Goal: Transaction & Acquisition: Purchase product/service

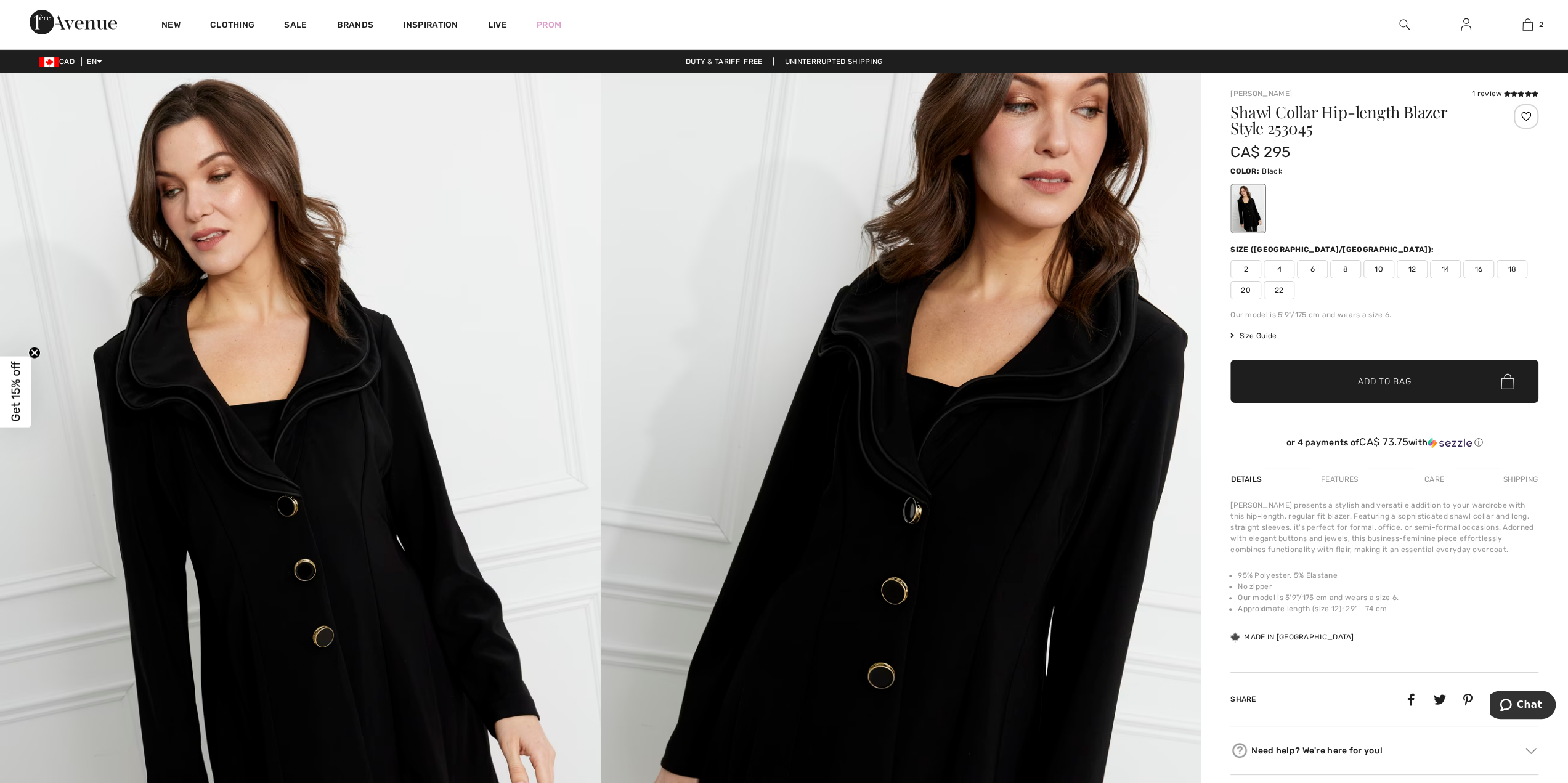
scroll to position [986, 0]
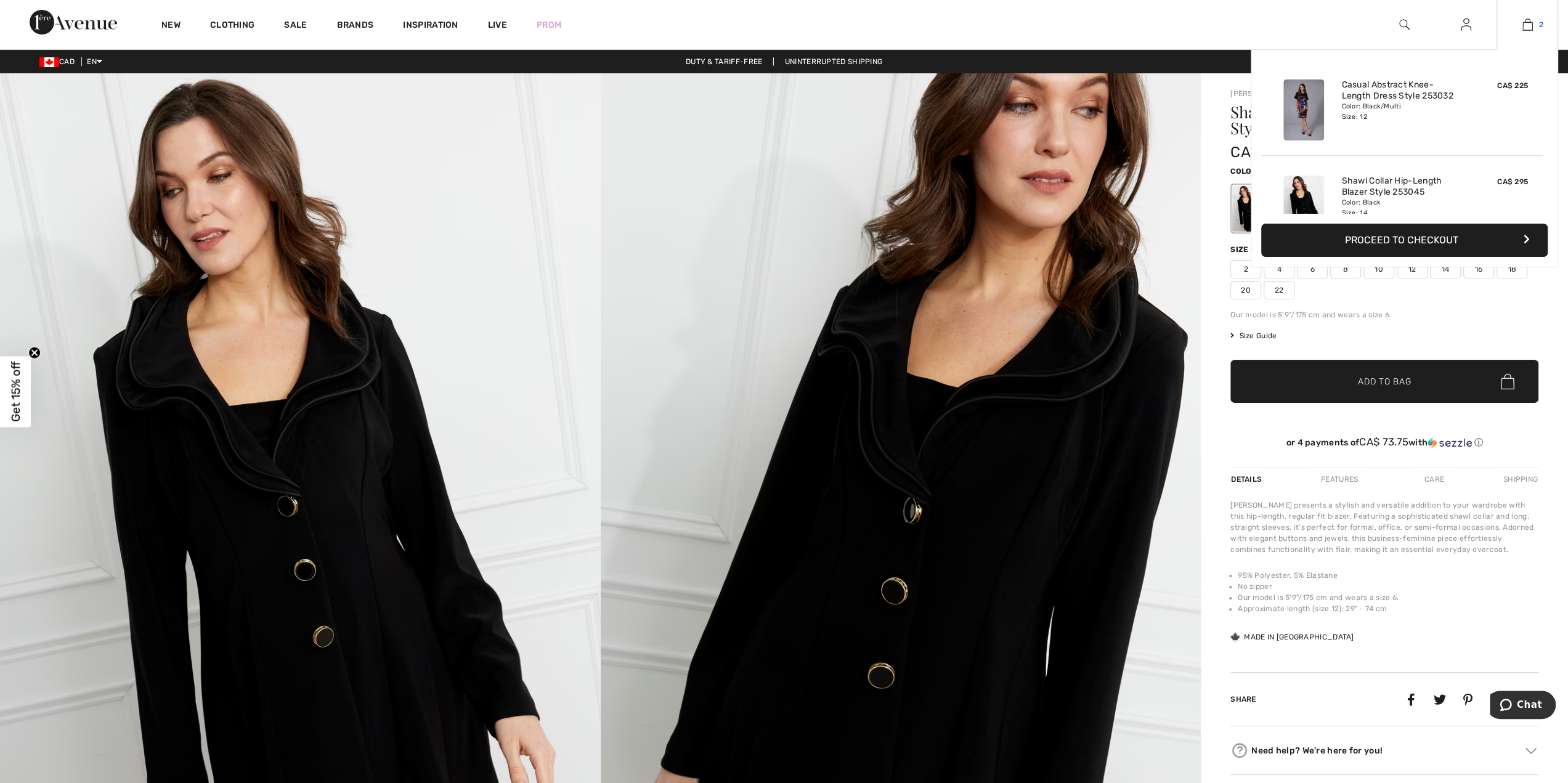
click at [1535, 23] on link "2" at bounding box center [1528, 24] width 61 height 15
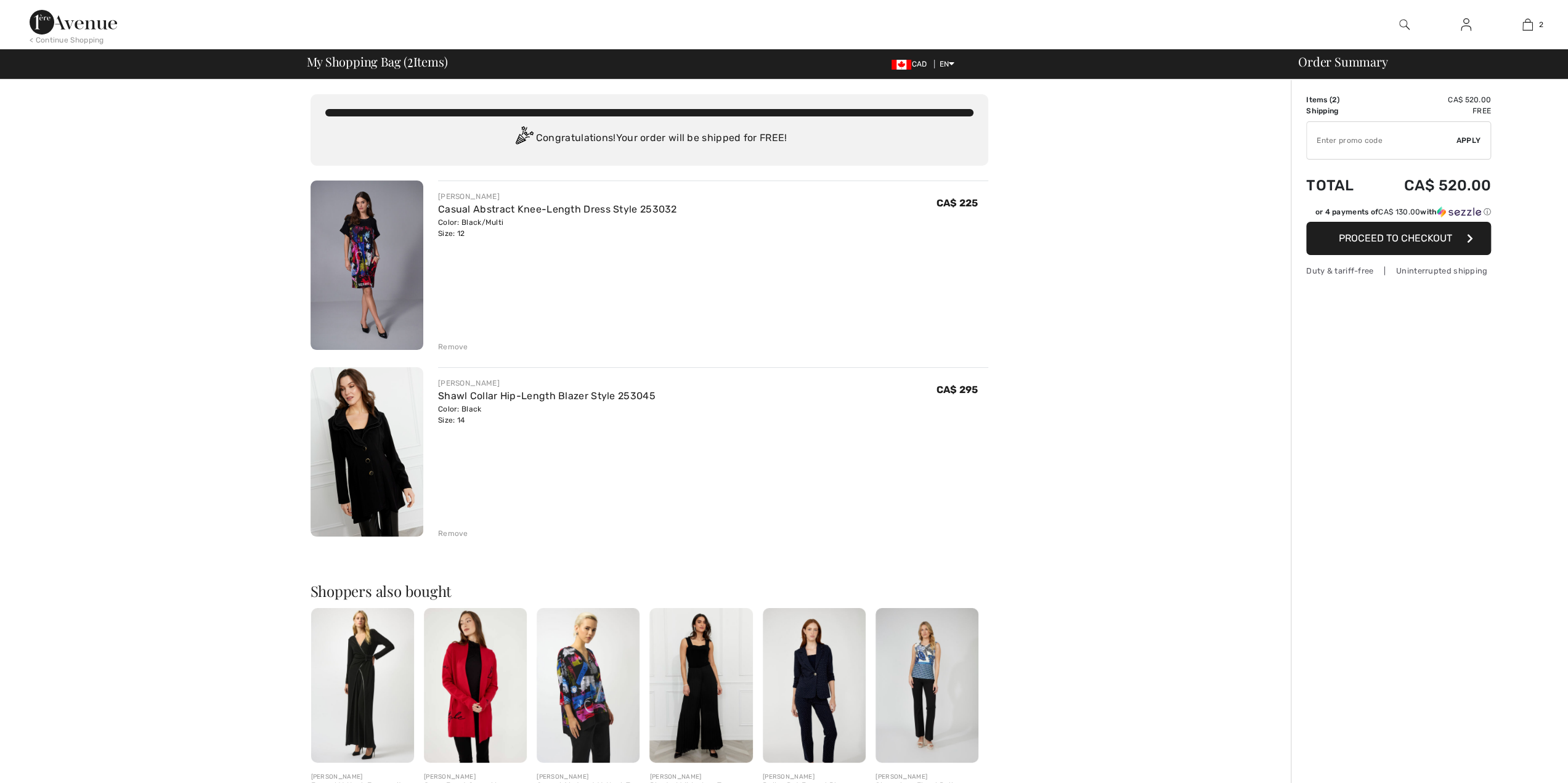
click at [362, 246] on img at bounding box center [367, 265] width 113 height 169
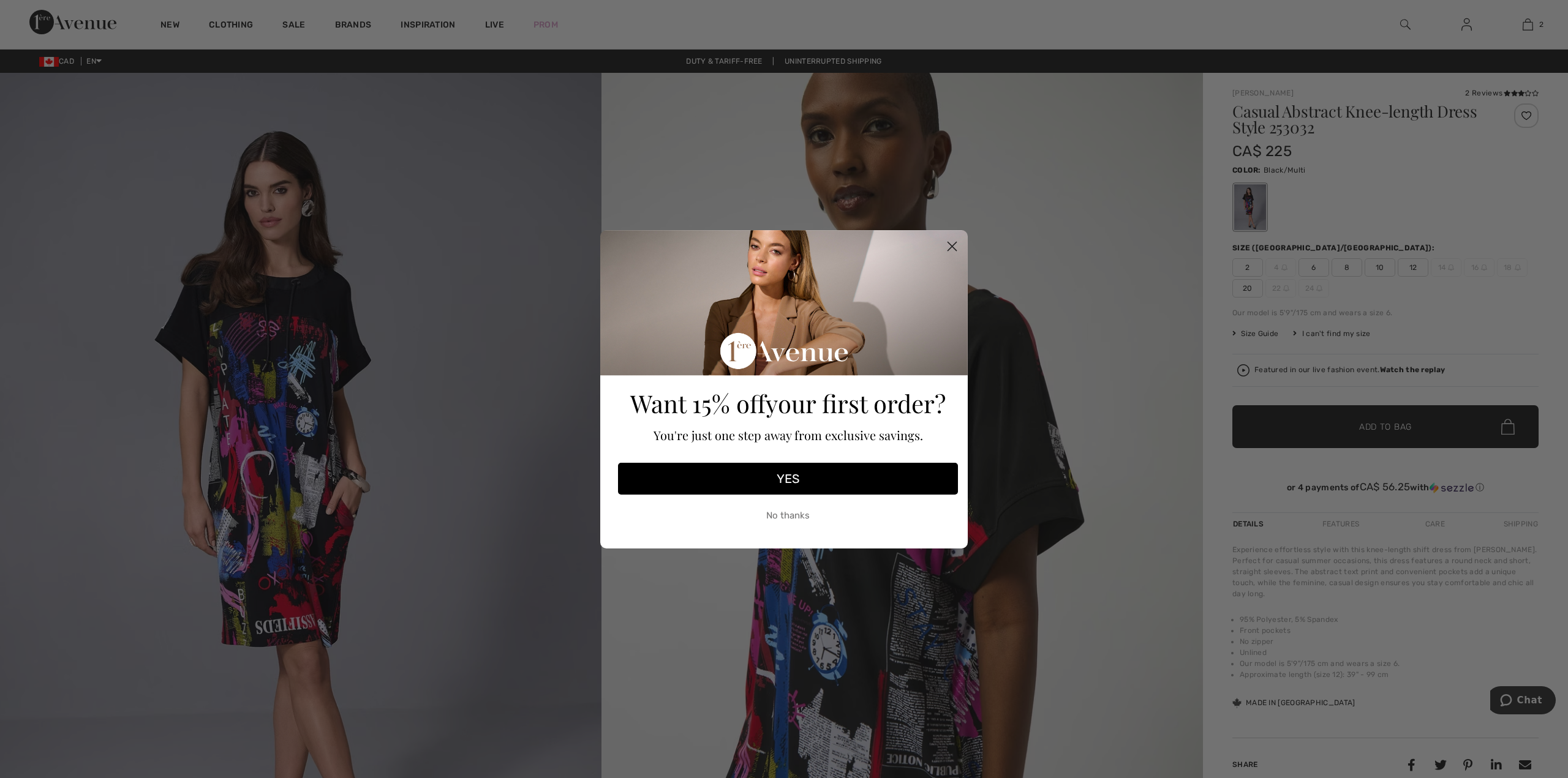
click at [951, 240] on circle "Close dialog" at bounding box center [952, 246] width 20 height 20
